Goal: Book appointment/travel/reservation

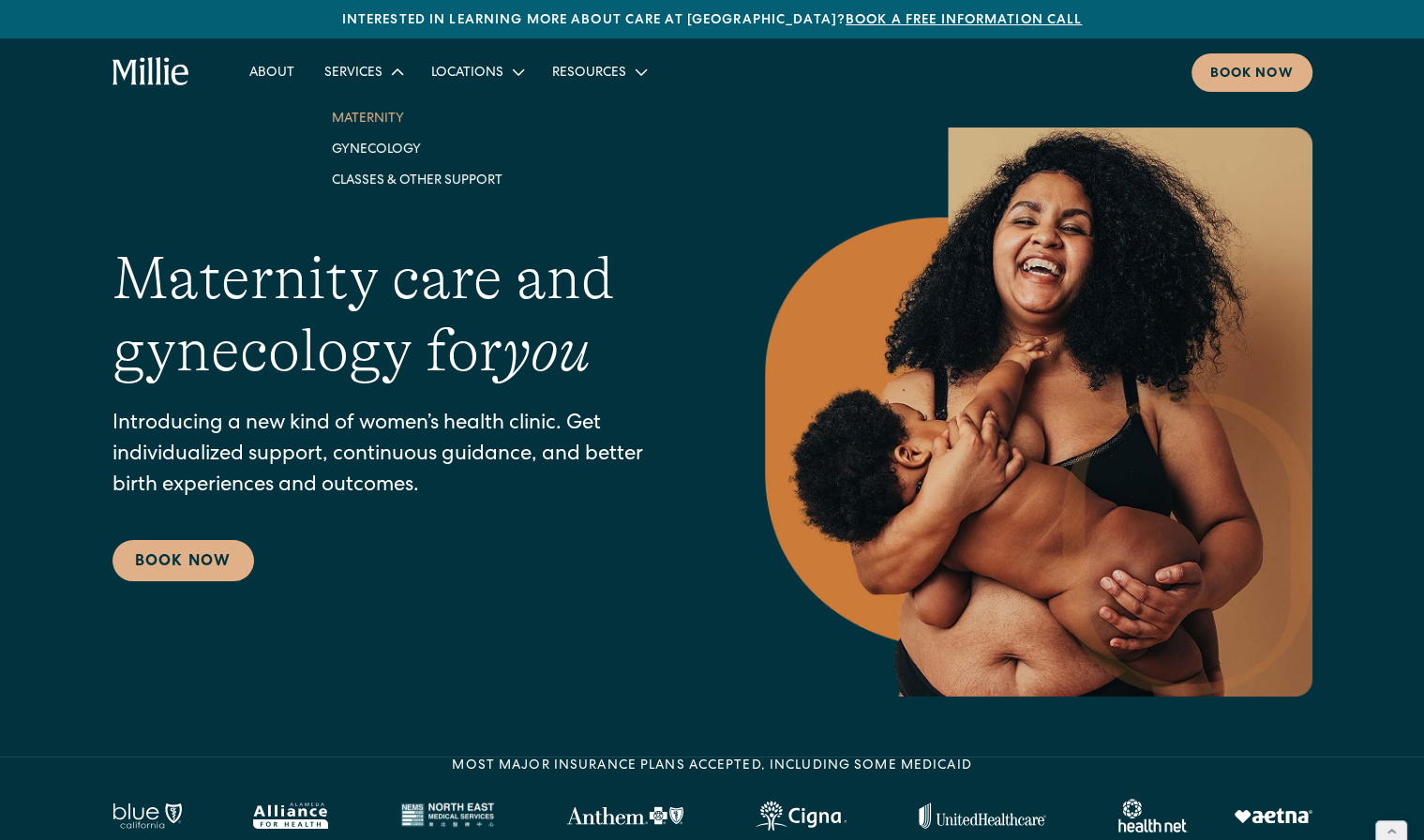
click at [378, 114] on link "Maternity" at bounding box center [416, 117] width 201 height 31
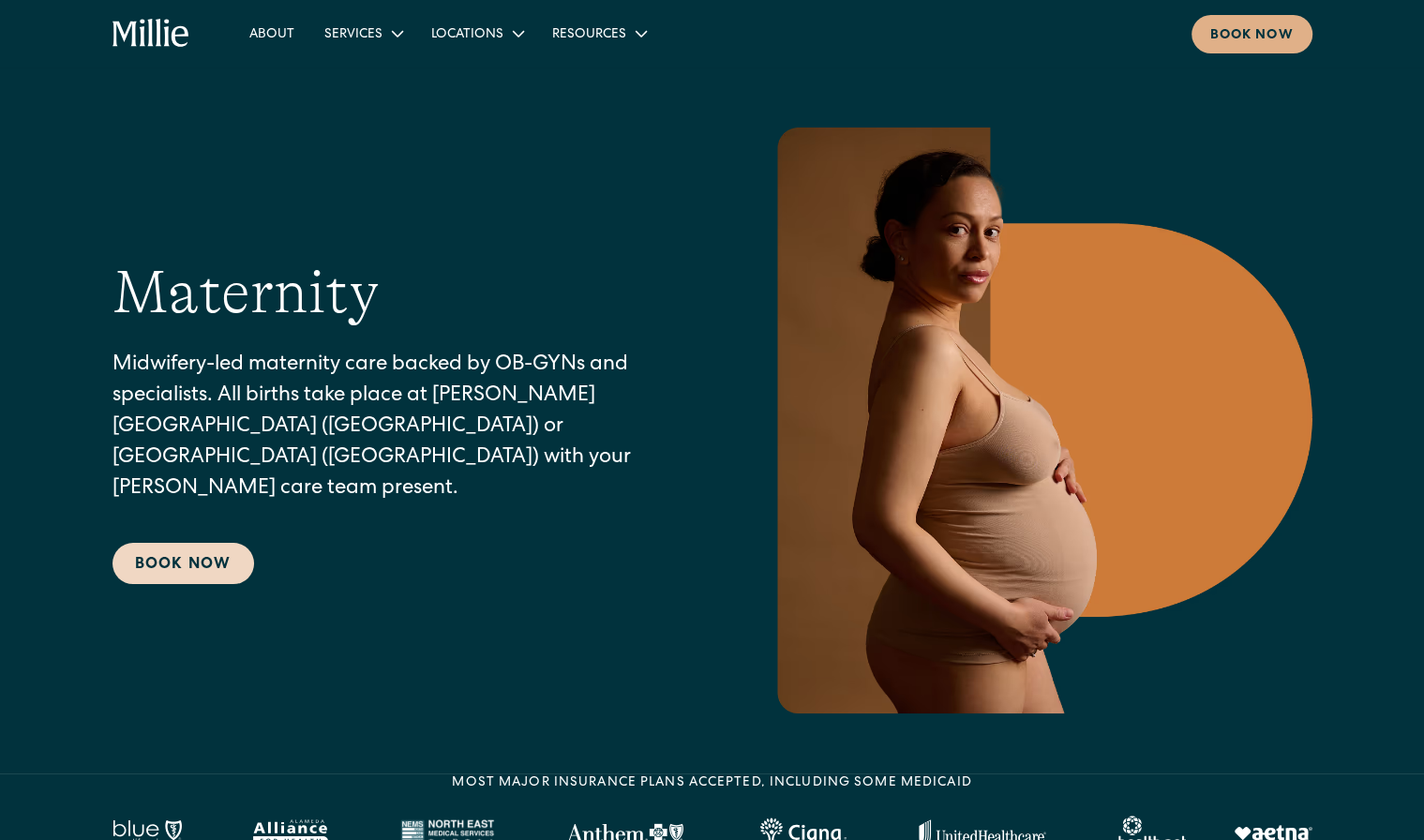
click at [197, 549] on link "Book Now" at bounding box center [184, 563] width 142 height 41
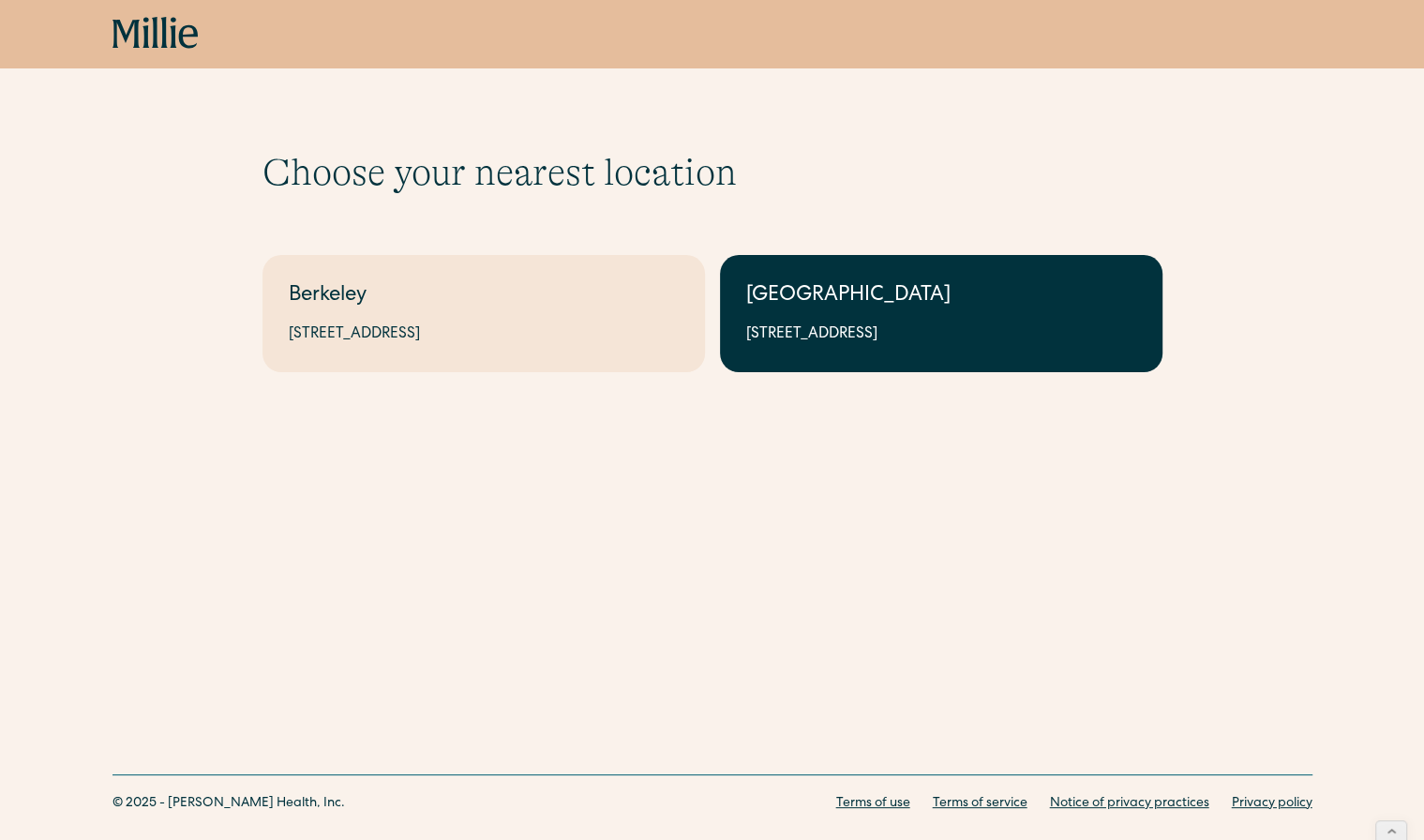
click at [816, 310] on div "South Bay" at bounding box center [941, 296] width 390 height 31
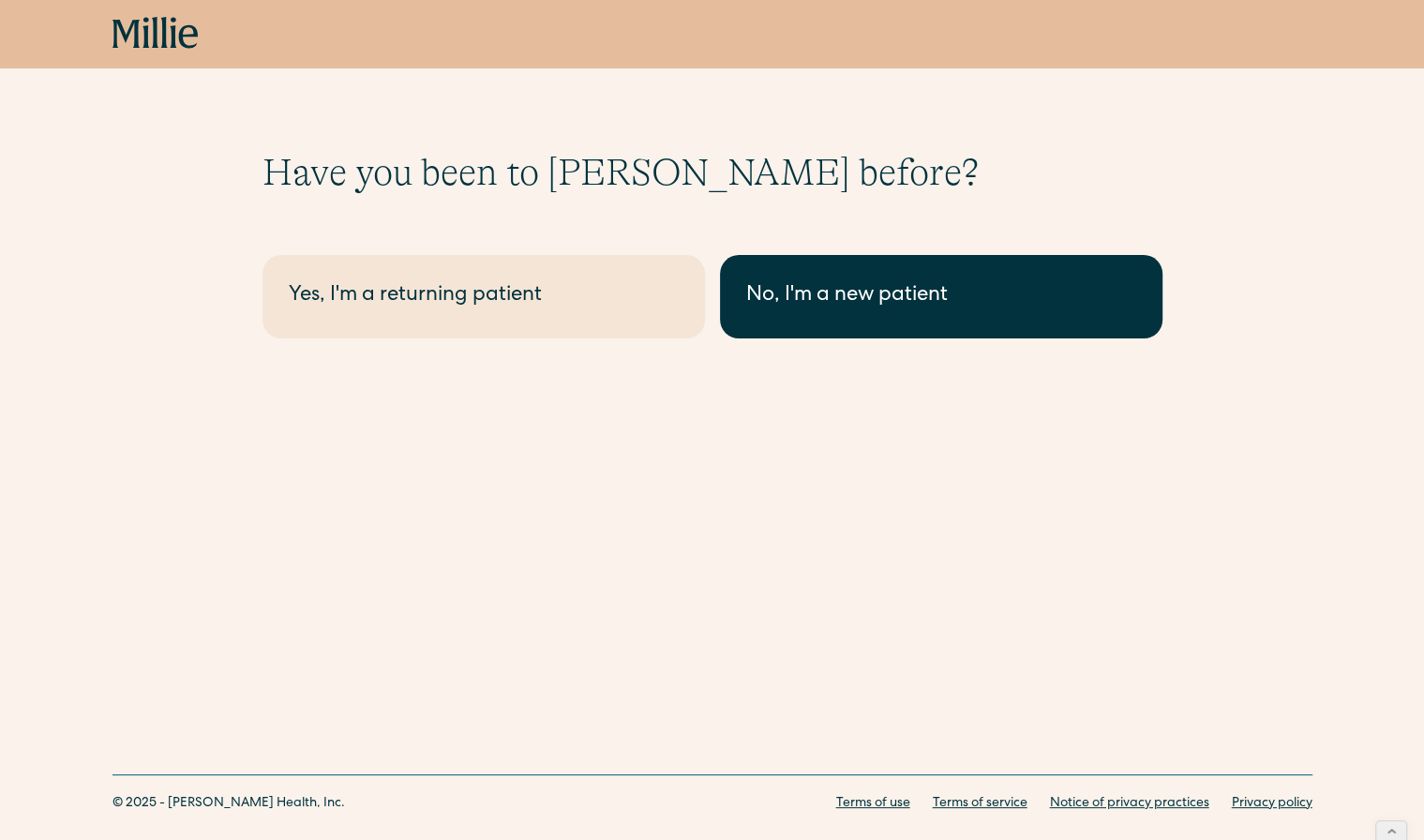
click at [777, 292] on div "No, I'm a new patient" at bounding box center [941, 296] width 390 height 31
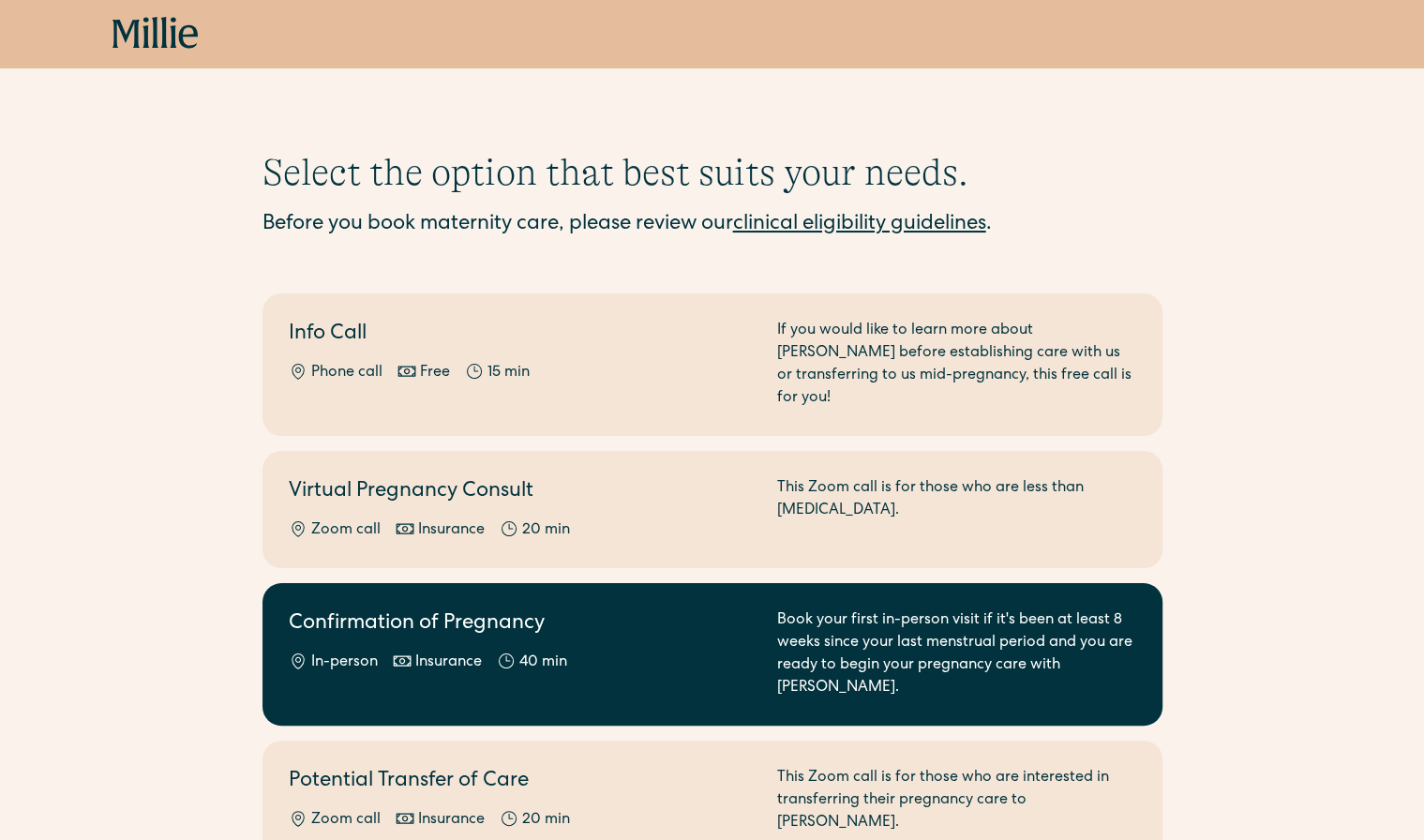
scroll to position [227, 0]
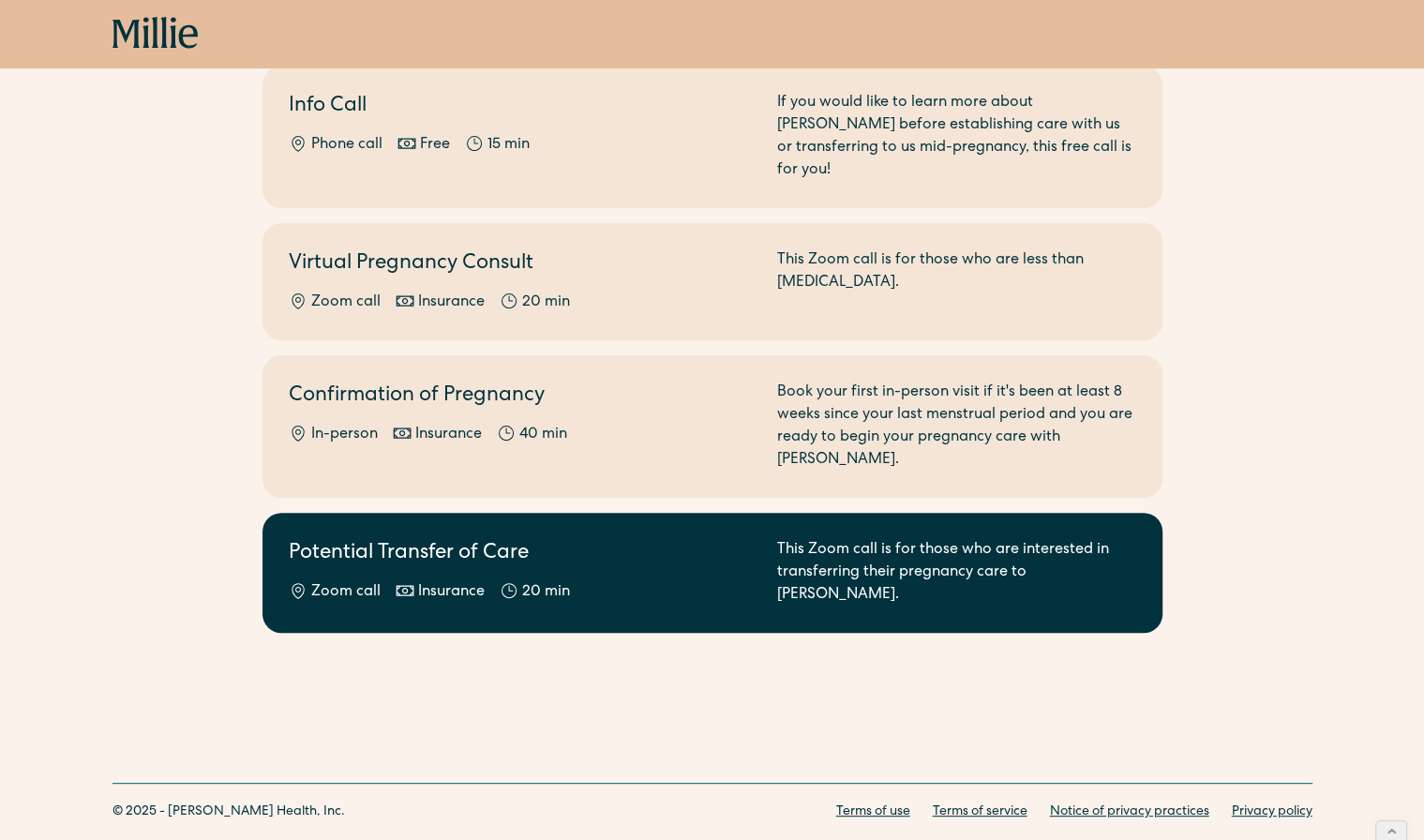
click at [522, 581] on div "20 min" at bounding box center [546, 592] width 48 height 23
